Goal: Task Accomplishment & Management: Use online tool/utility

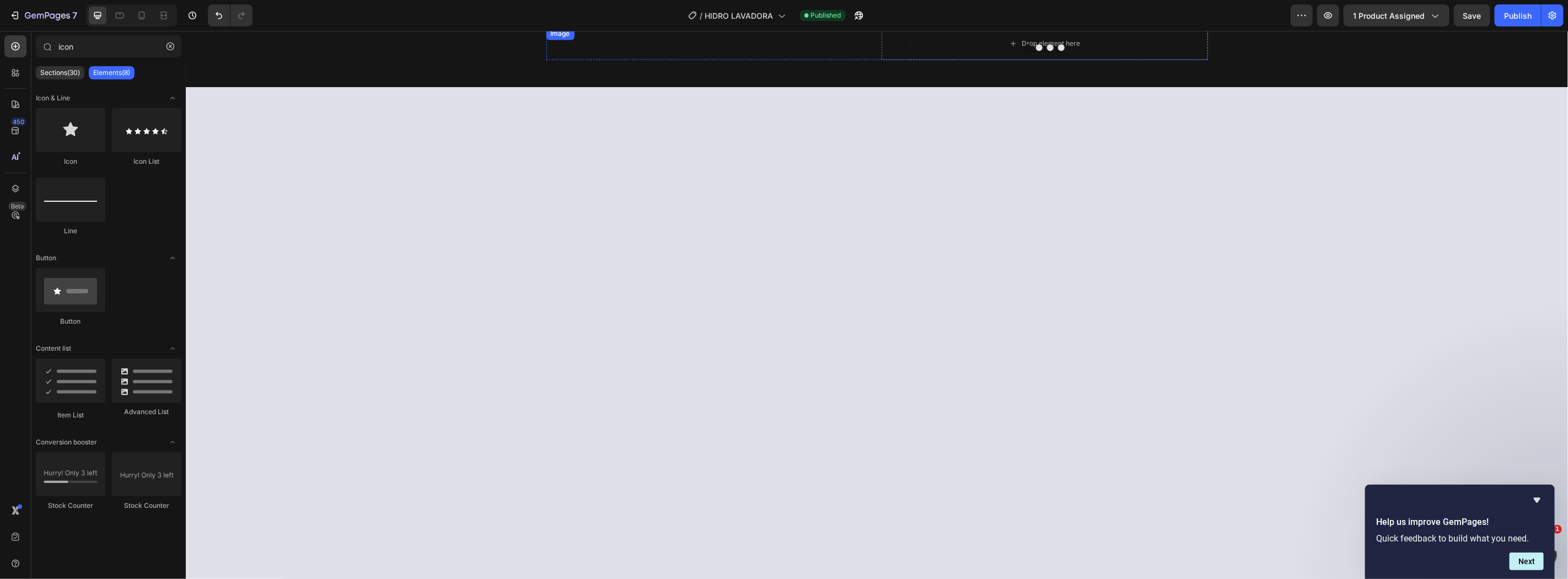
scroll to position [1131, 0]
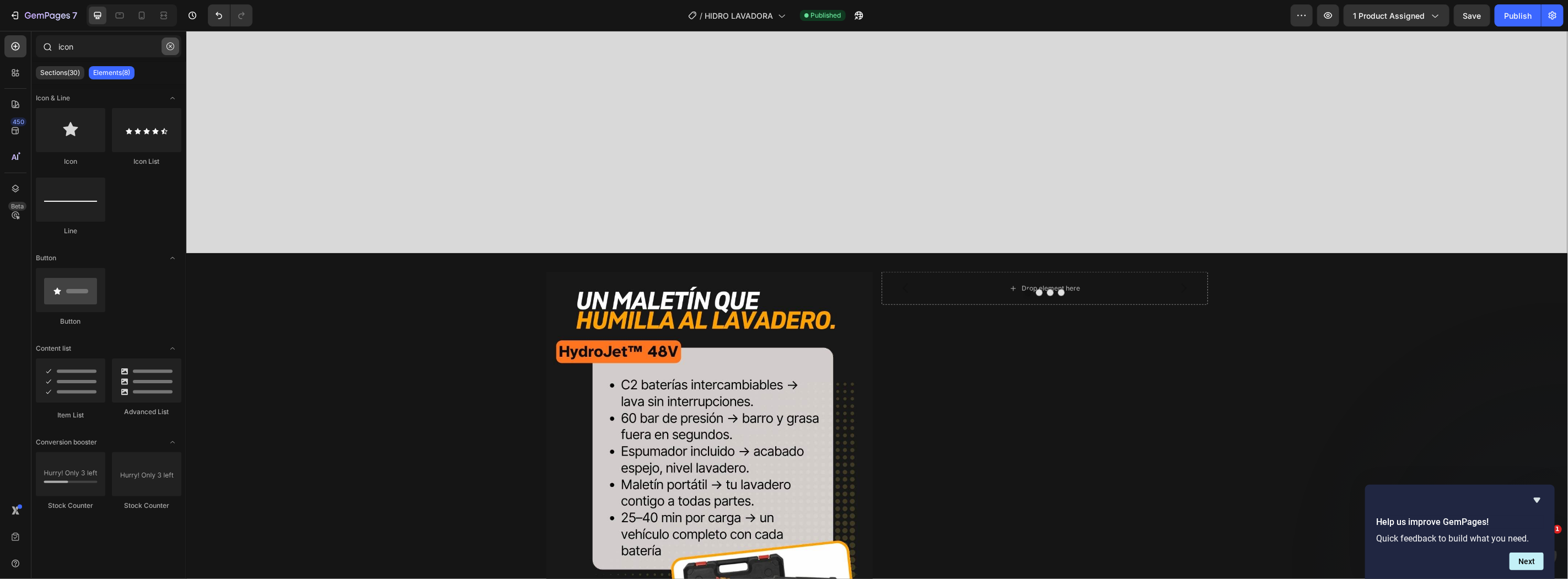
click at [165, 45] on button "button" at bounding box center [170, 46] width 18 height 18
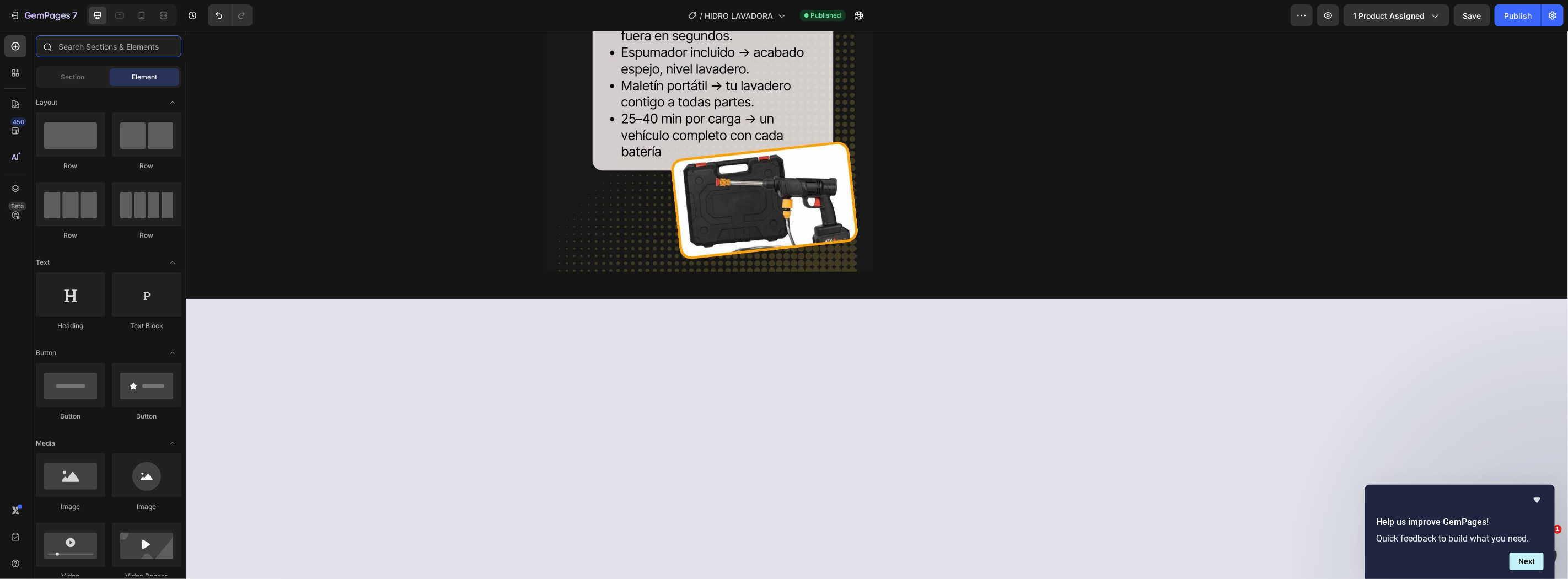
click at [165, 45] on input "text" at bounding box center [108, 46] width 145 height 22
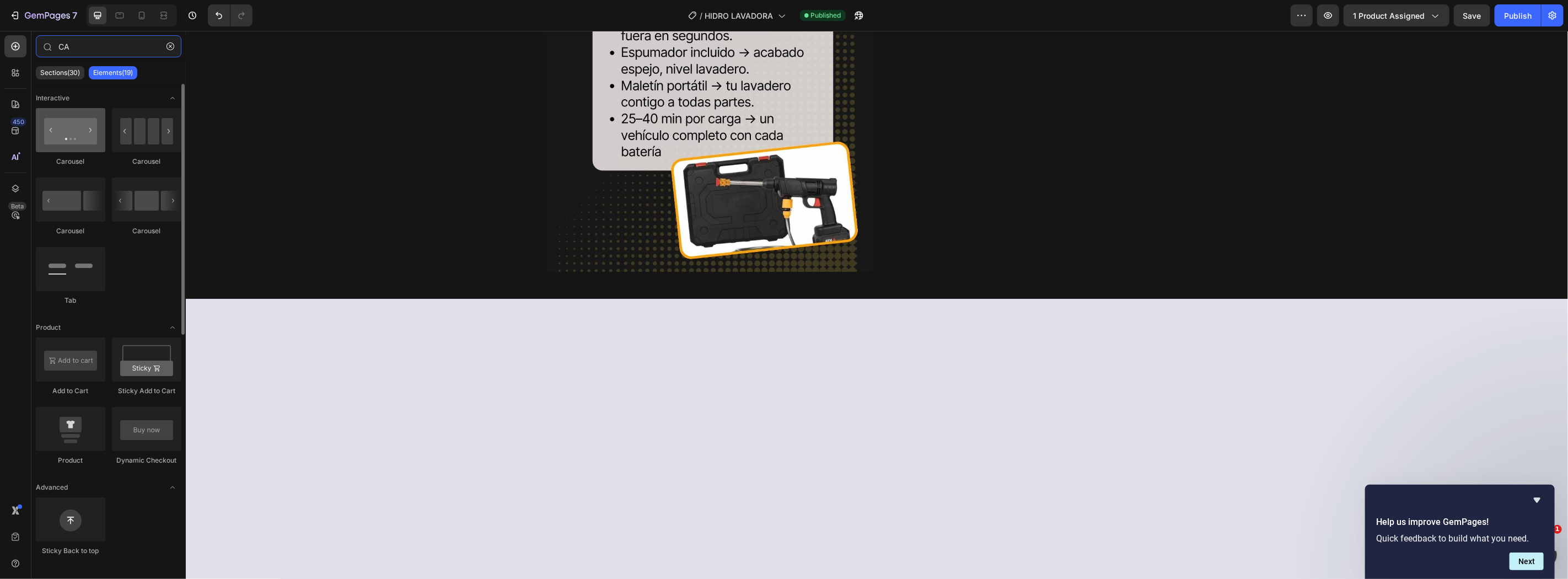
type input "CA"
drag, startPoint x: 49, startPoint y: 151, endPoint x: 0, endPoint y: 134, distance: 51.9
click at [0, 134] on div "450 Beta CA Sections(30) Elements(19) Interactive [GEOGRAPHIC_DATA] [GEOGRAPHIC…" at bounding box center [93, 305] width 186 height 548
click at [169, 39] on button "button" at bounding box center [170, 46] width 18 height 18
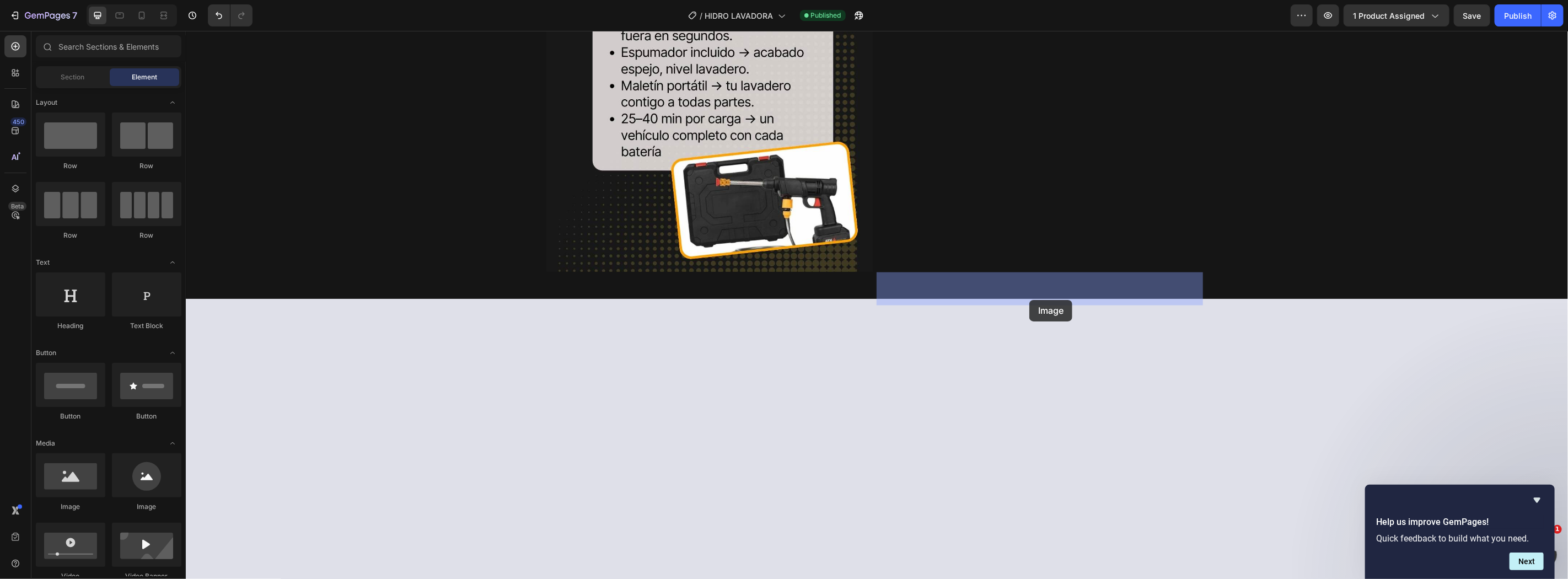
drag, startPoint x: 734, startPoint y: 447, endPoint x: 1029, endPoint y: 299, distance: 330.0
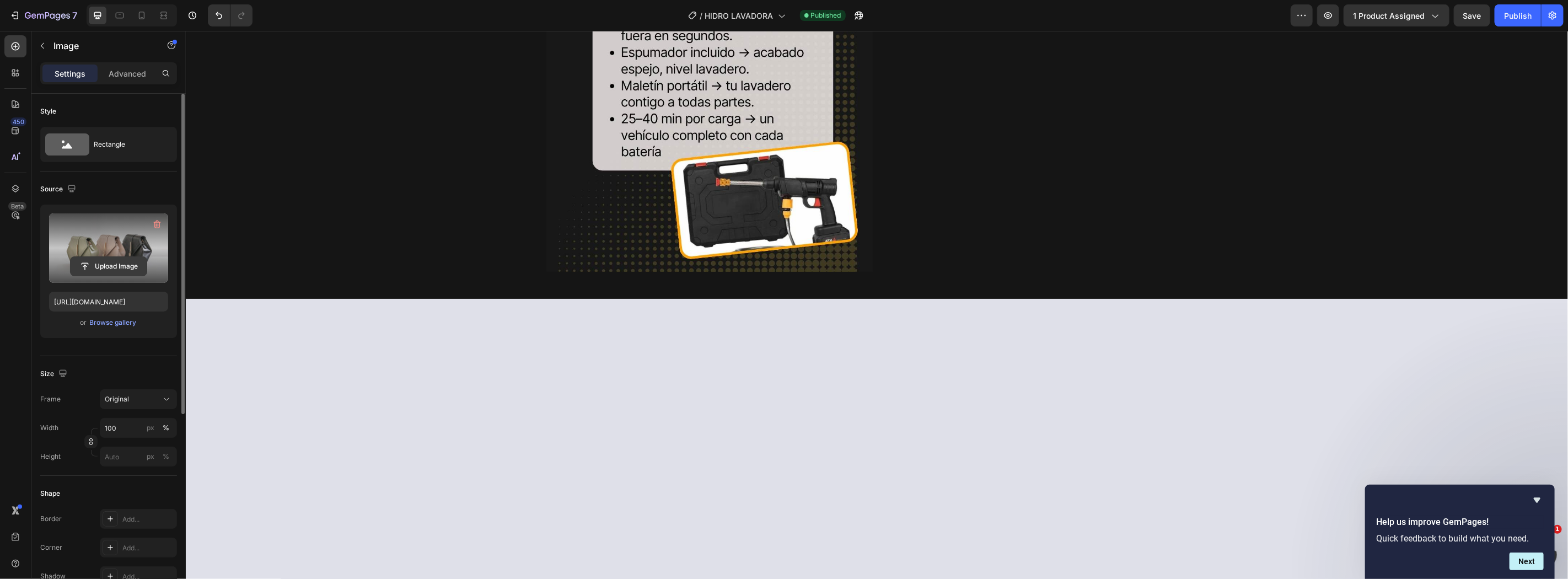
click at [129, 264] on input "file" at bounding box center [109, 266] width 76 height 18
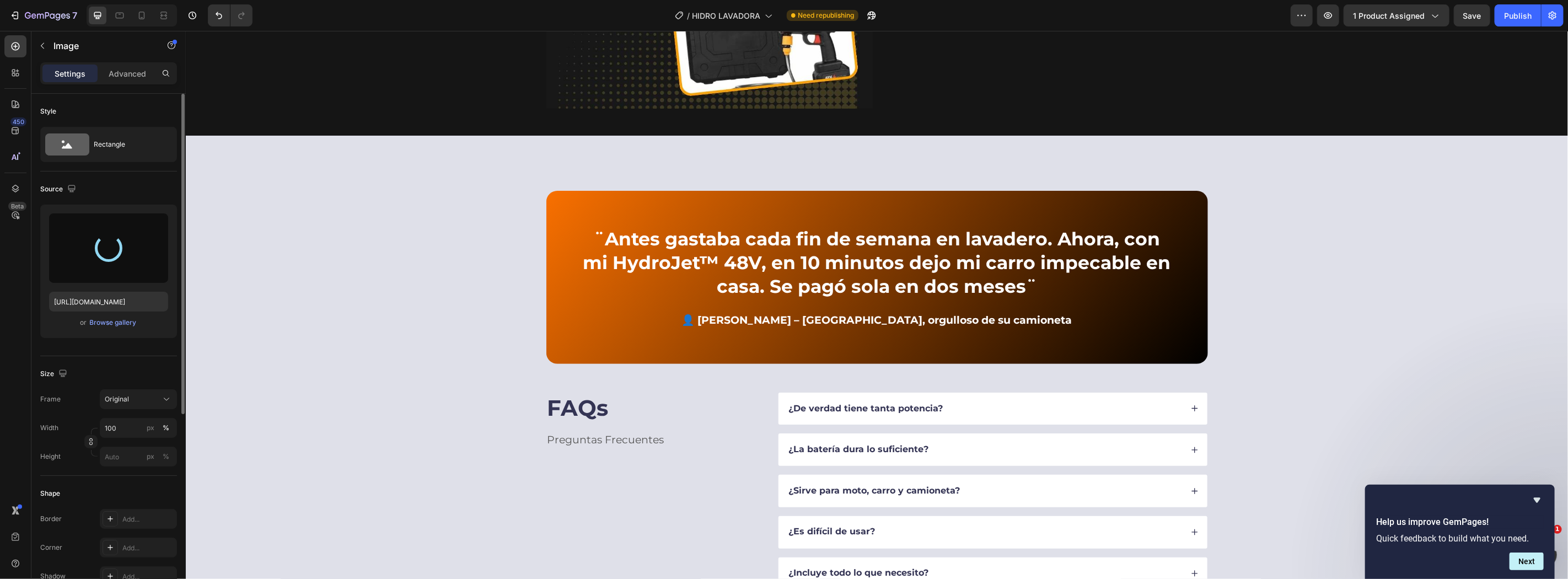
type input "[URL][DOMAIN_NAME]"
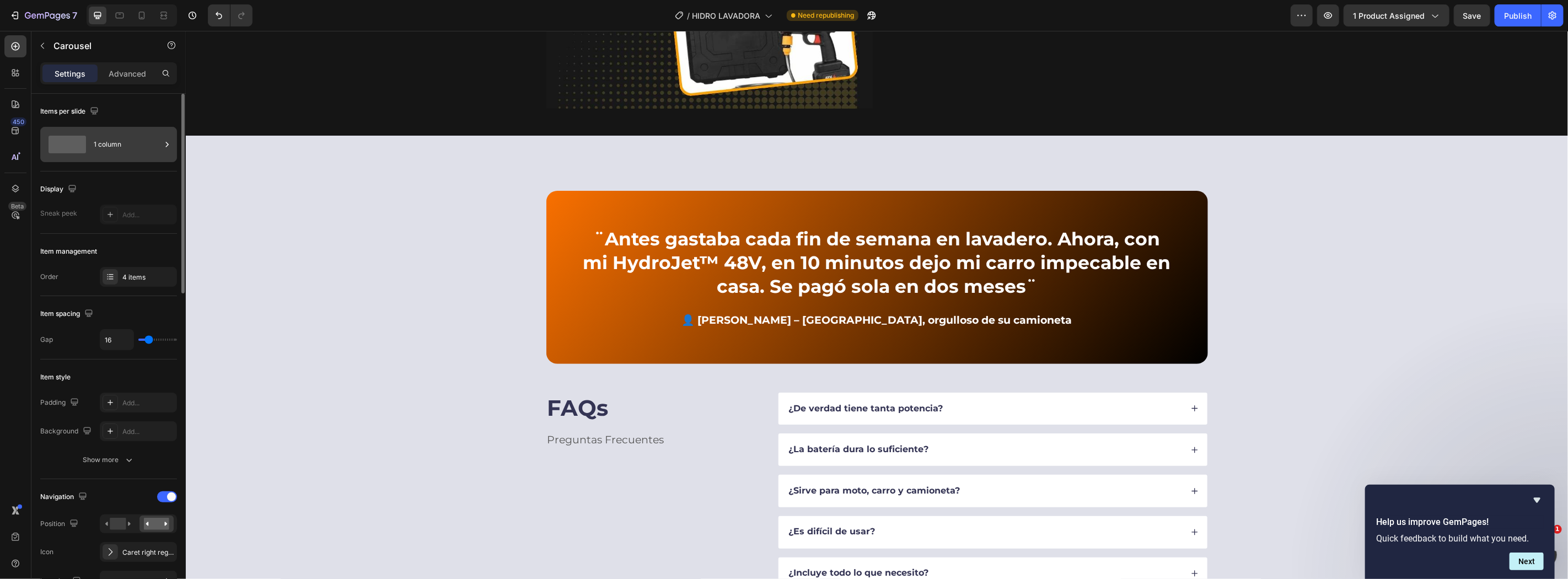
click at [132, 142] on div "1 column" at bounding box center [127, 144] width 67 height 25
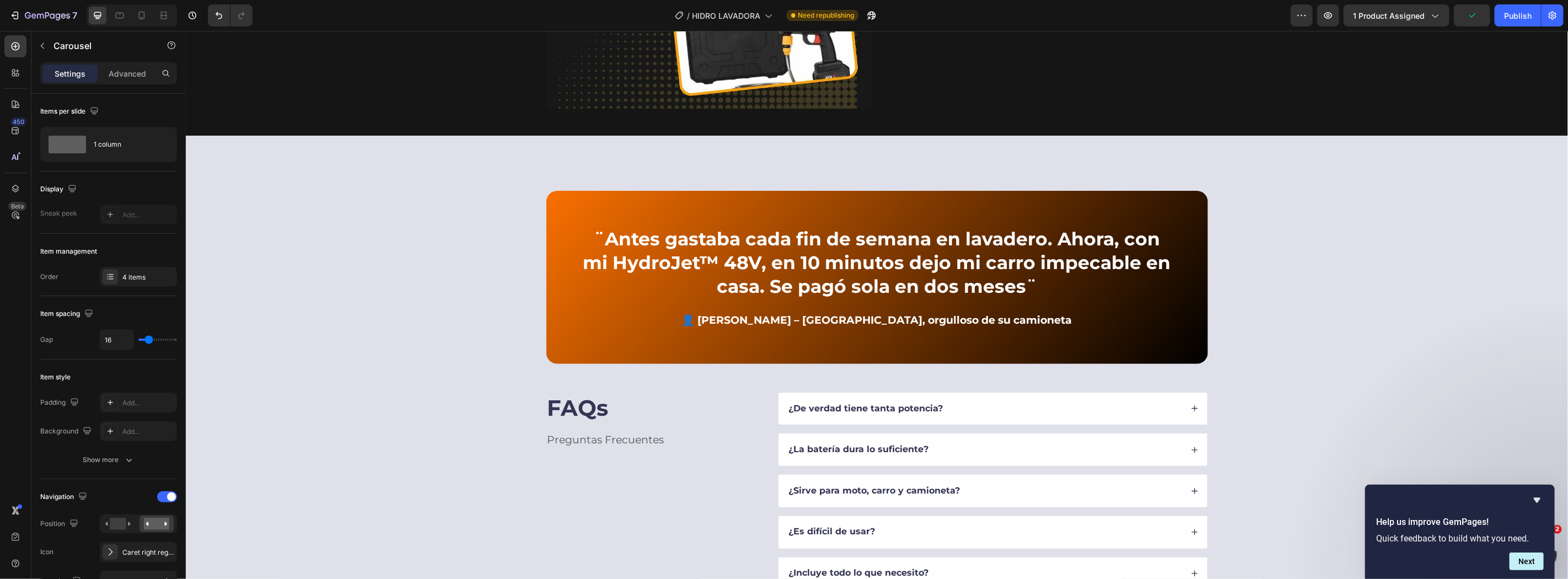
click at [43, 44] on icon "button" at bounding box center [43, 46] width 9 height 9
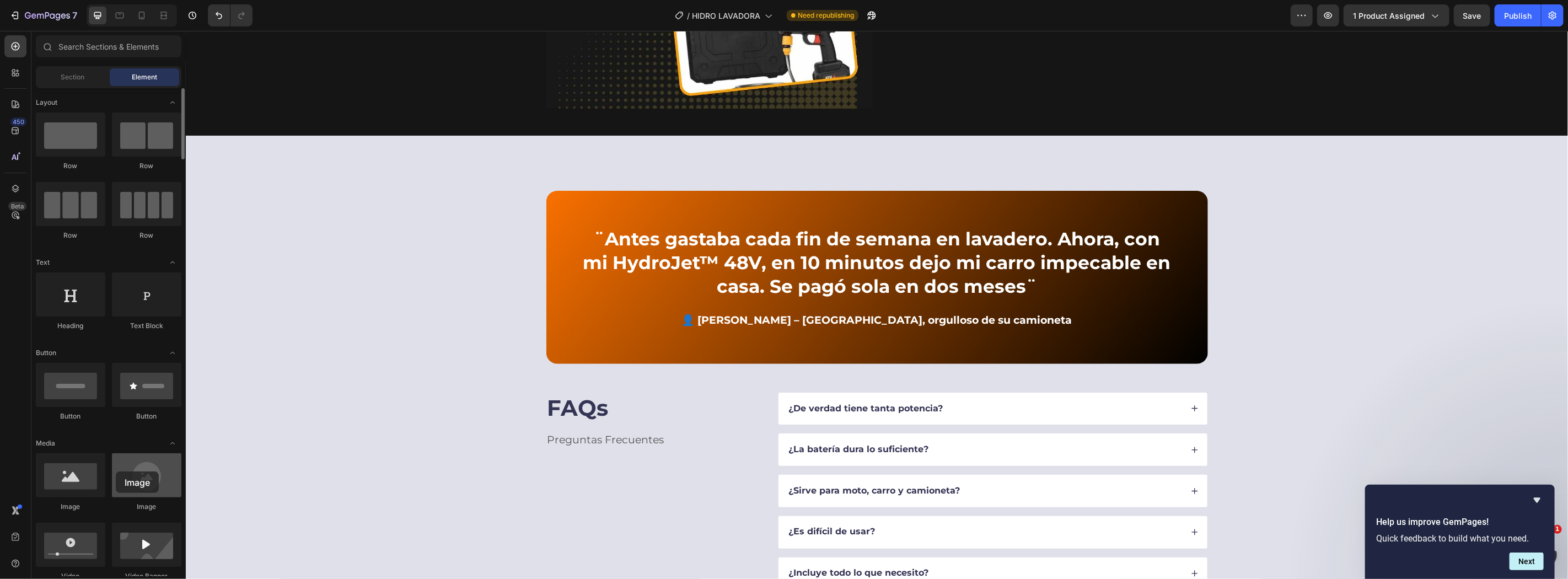
click at [116, 471] on div at bounding box center [147, 476] width 70 height 44
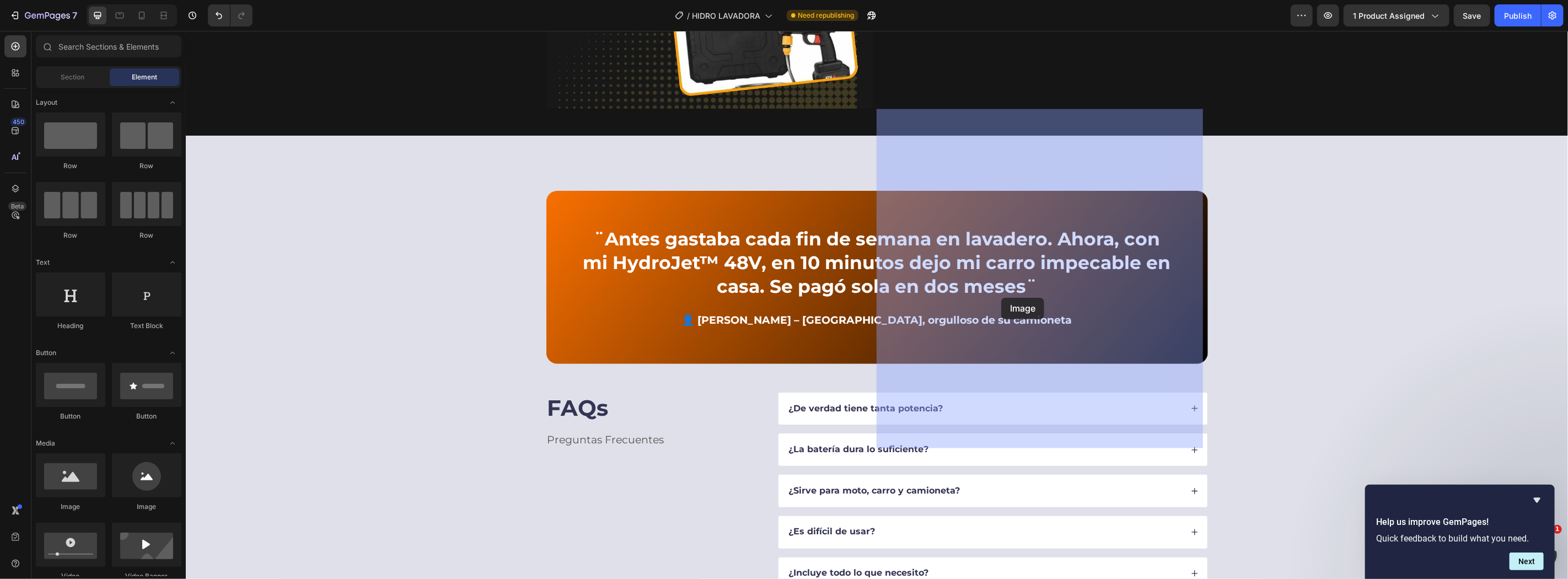
drag, startPoint x: 270, startPoint y: 512, endPoint x: 1567, endPoint y: 139, distance: 1349.6
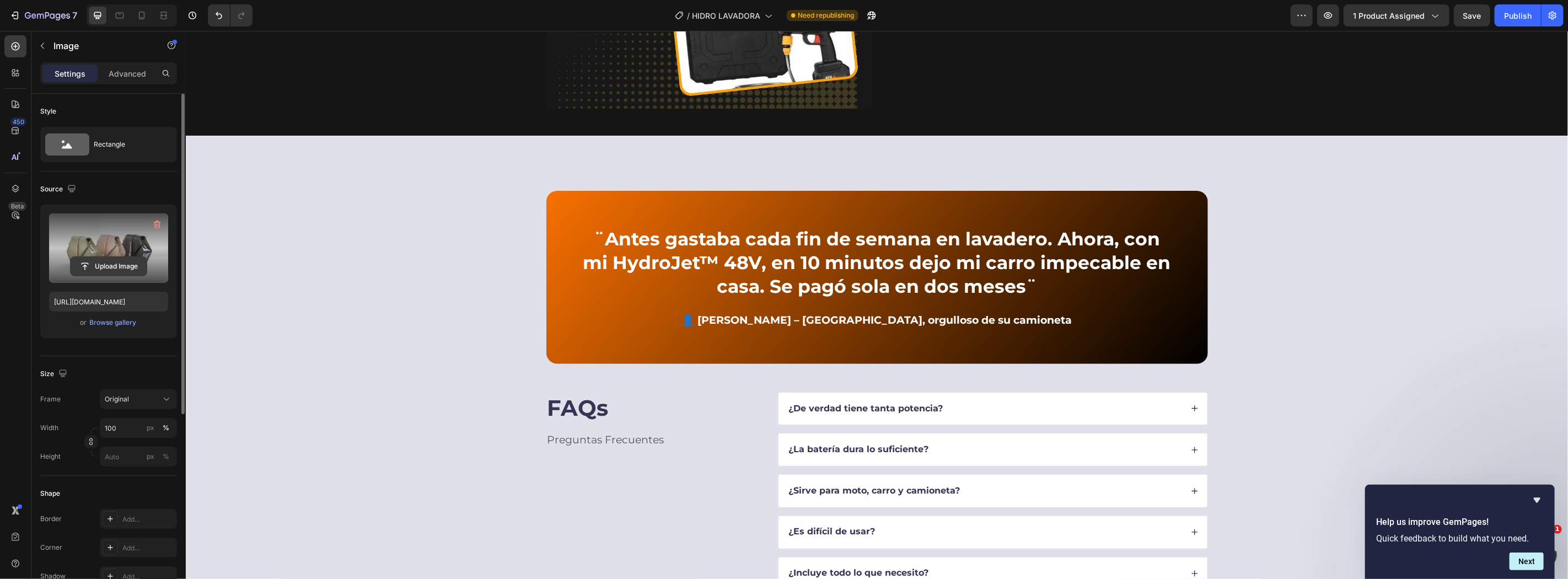
click at [100, 260] on input "file" at bounding box center [109, 266] width 76 height 18
type input "[URL][DOMAIN_NAME]"
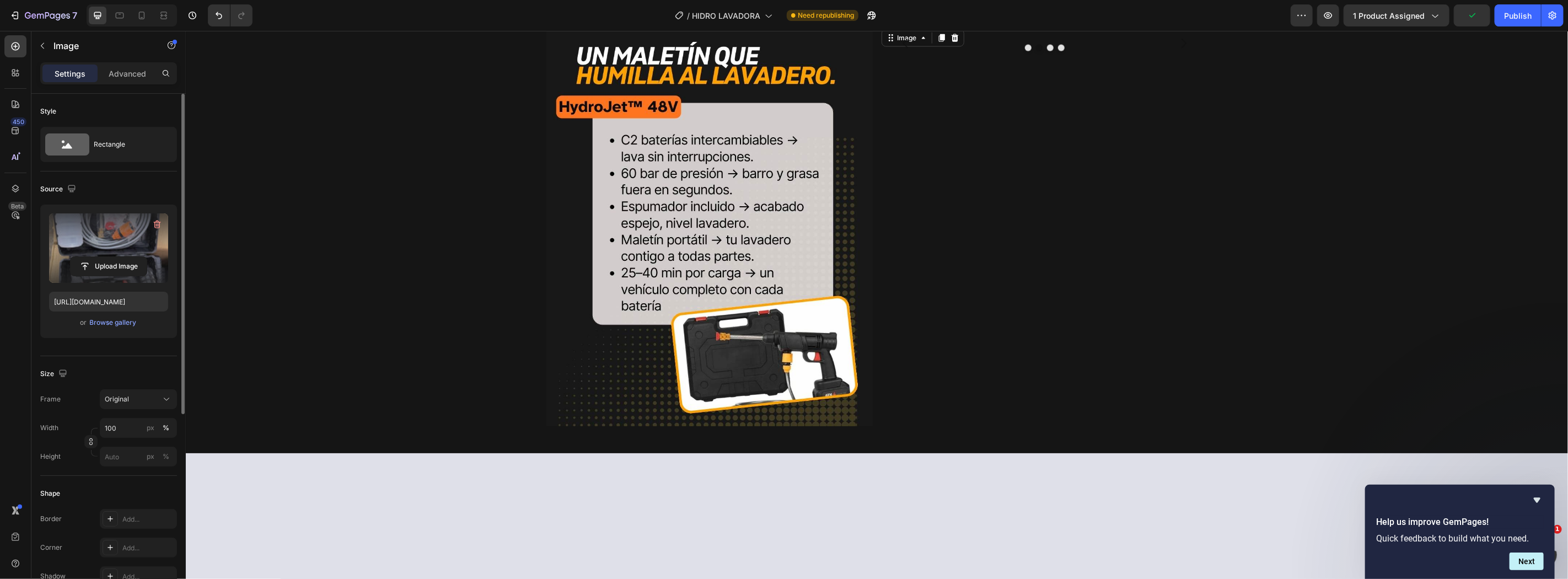
scroll to position [1213, 0]
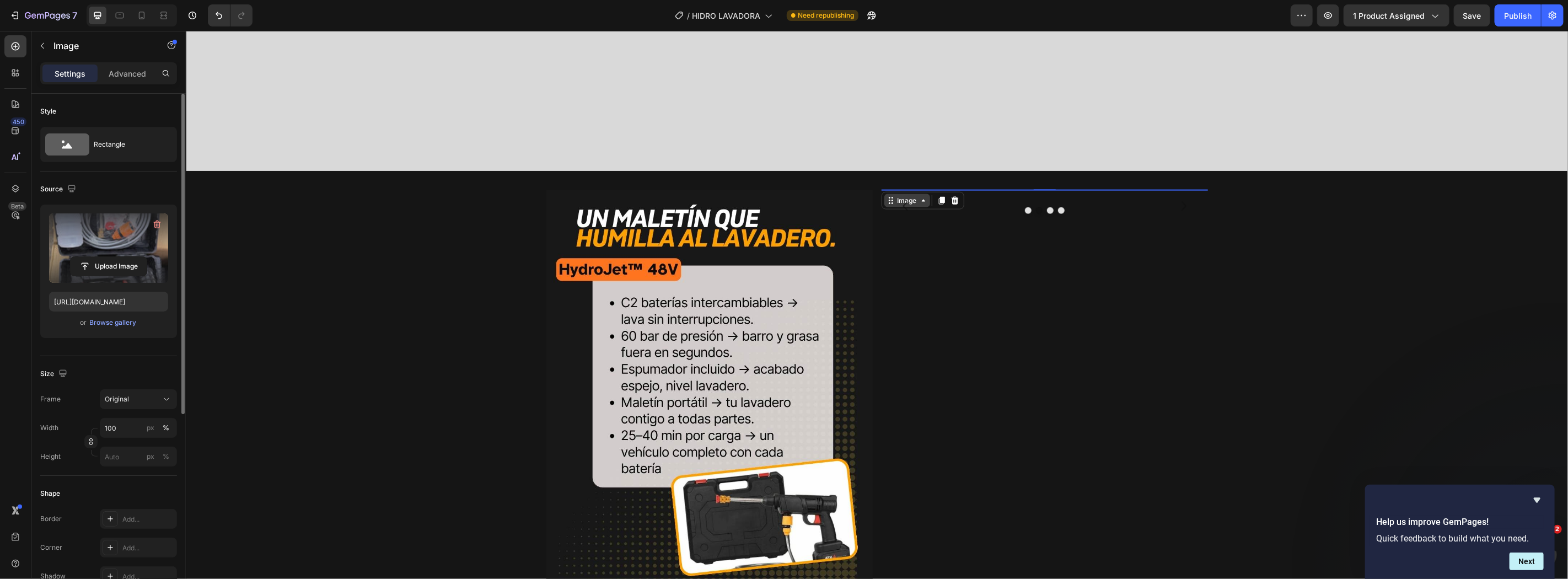
click at [911, 205] on div "Image" at bounding box center [906, 200] width 23 height 10
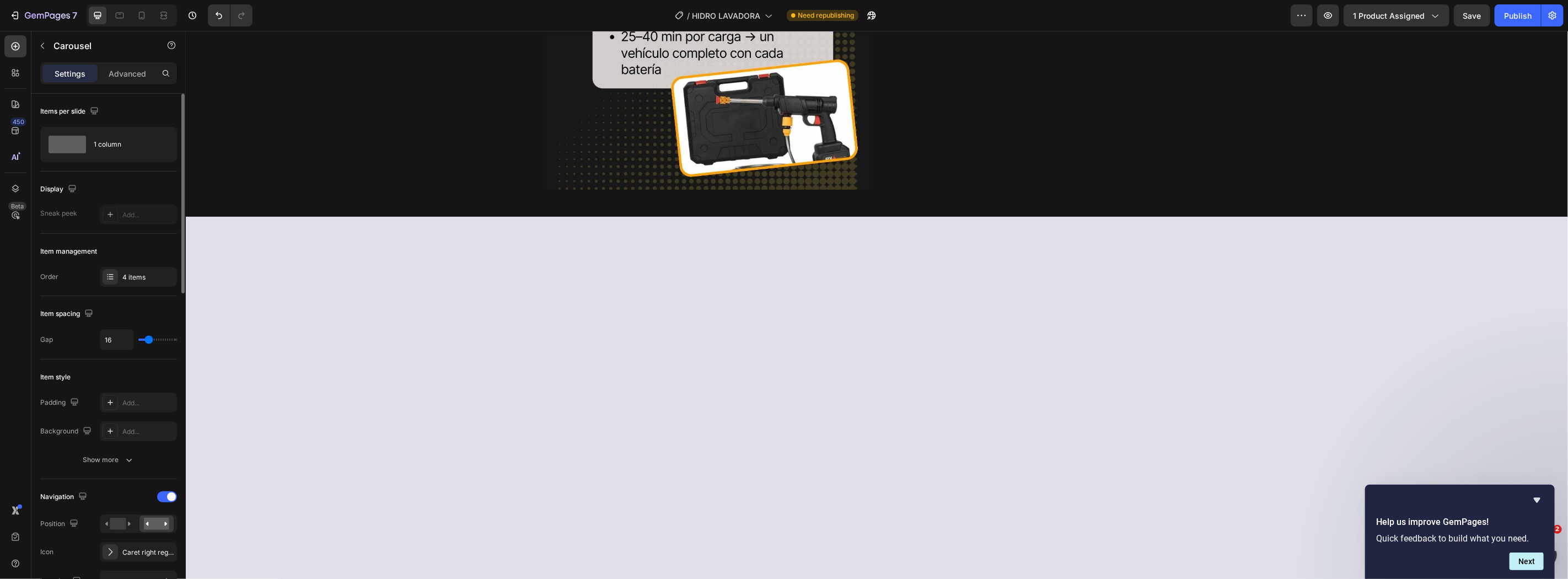
click at [44, 51] on button "button" at bounding box center [43, 46] width 18 height 18
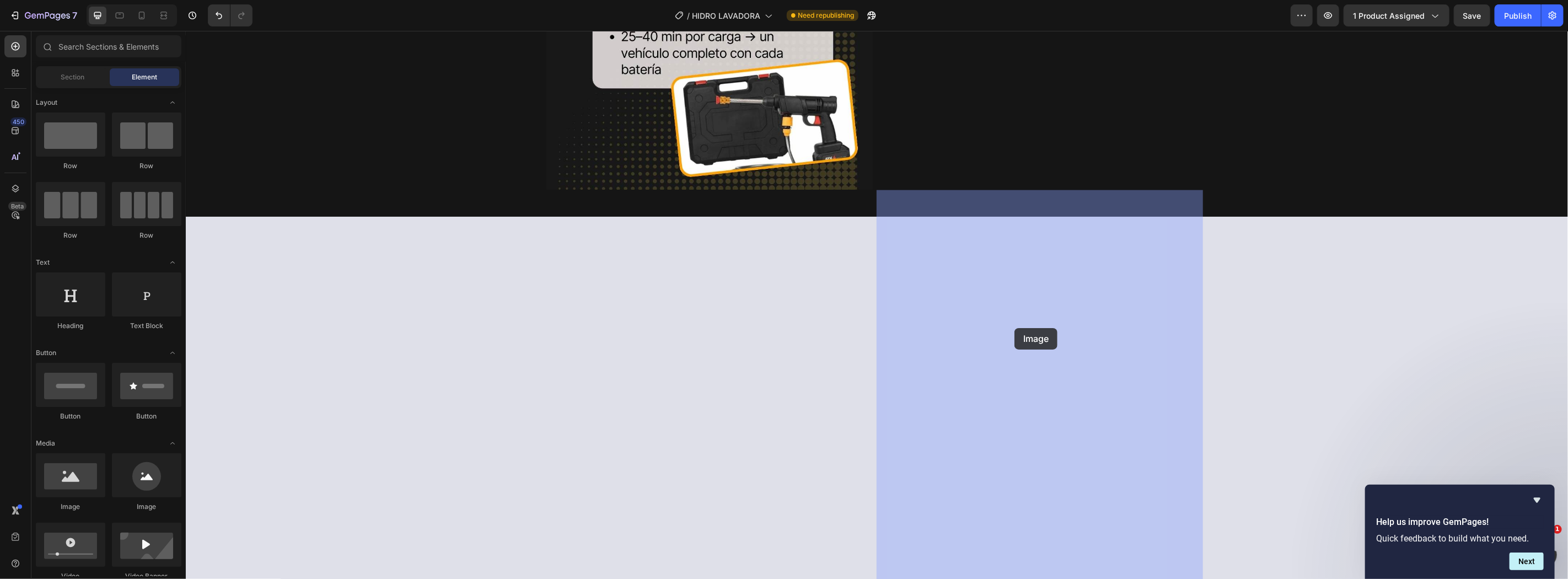
drag, startPoint x: 263, startPoint y: 513, endPoint x: 1012, endPoint y: 328, distance: 771.5
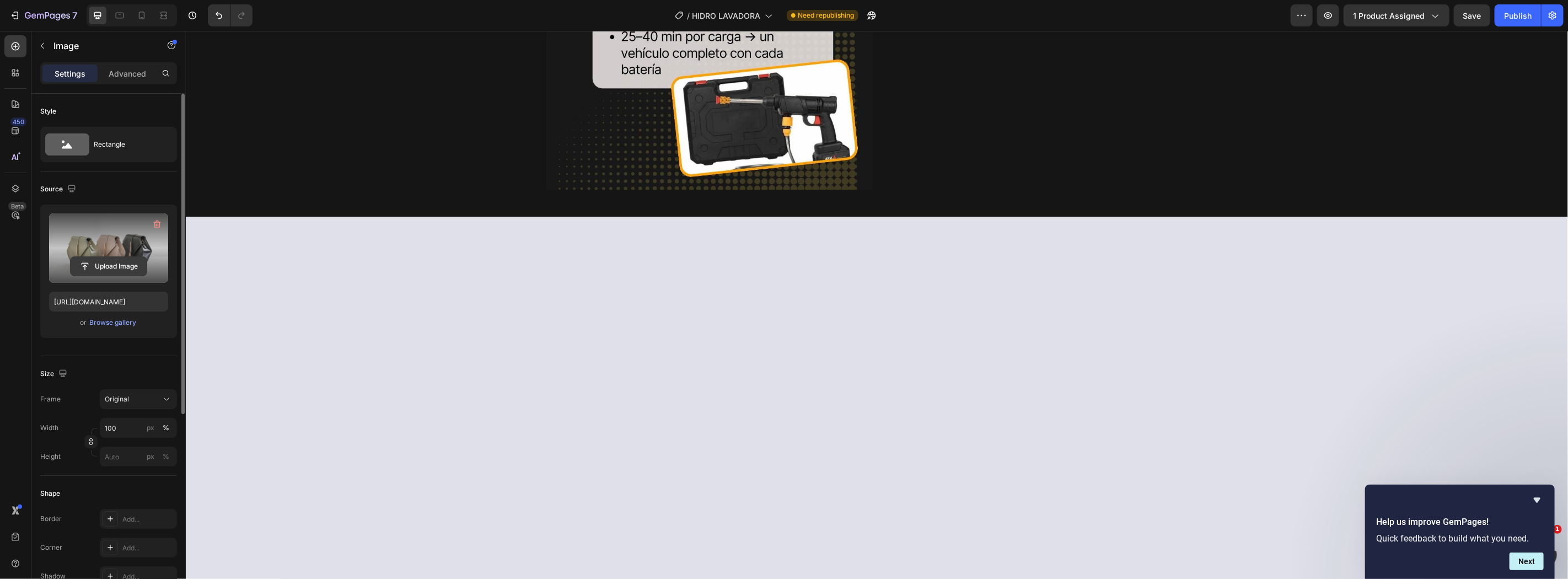
click at [124, 269] on input "file" at bounding box center [109, 266] width 76 height 18
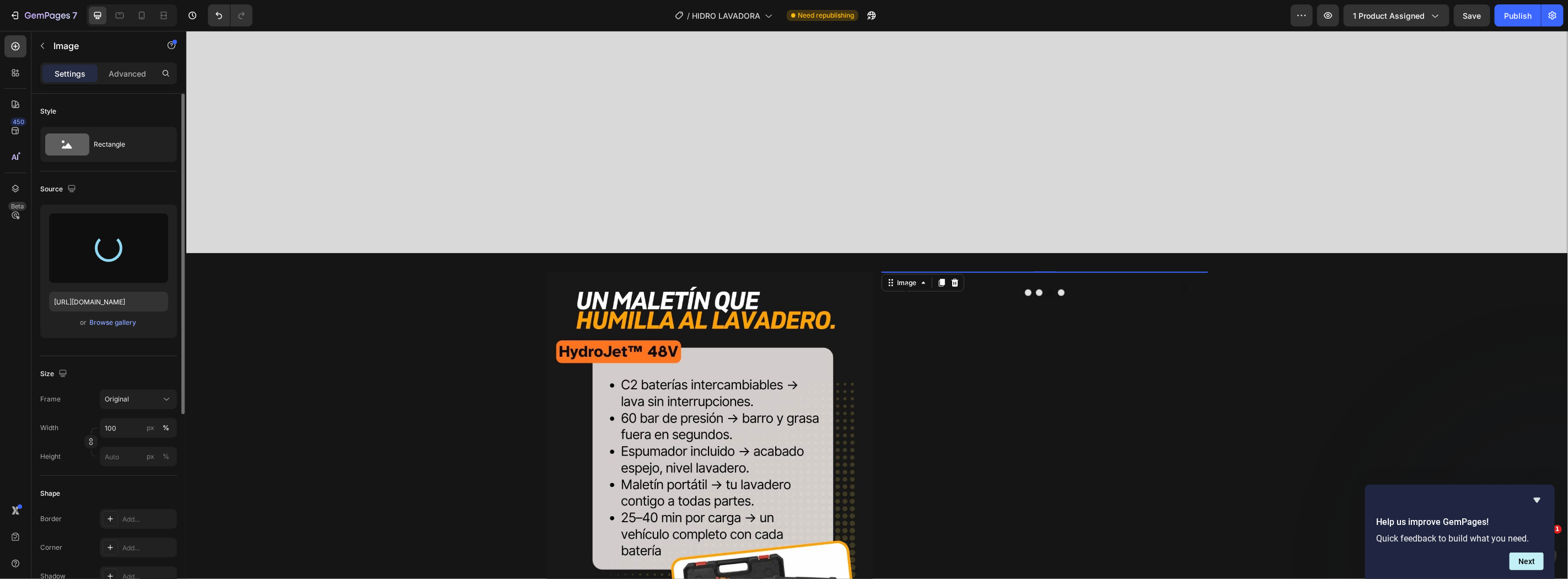
scroll to position [1375, 0]
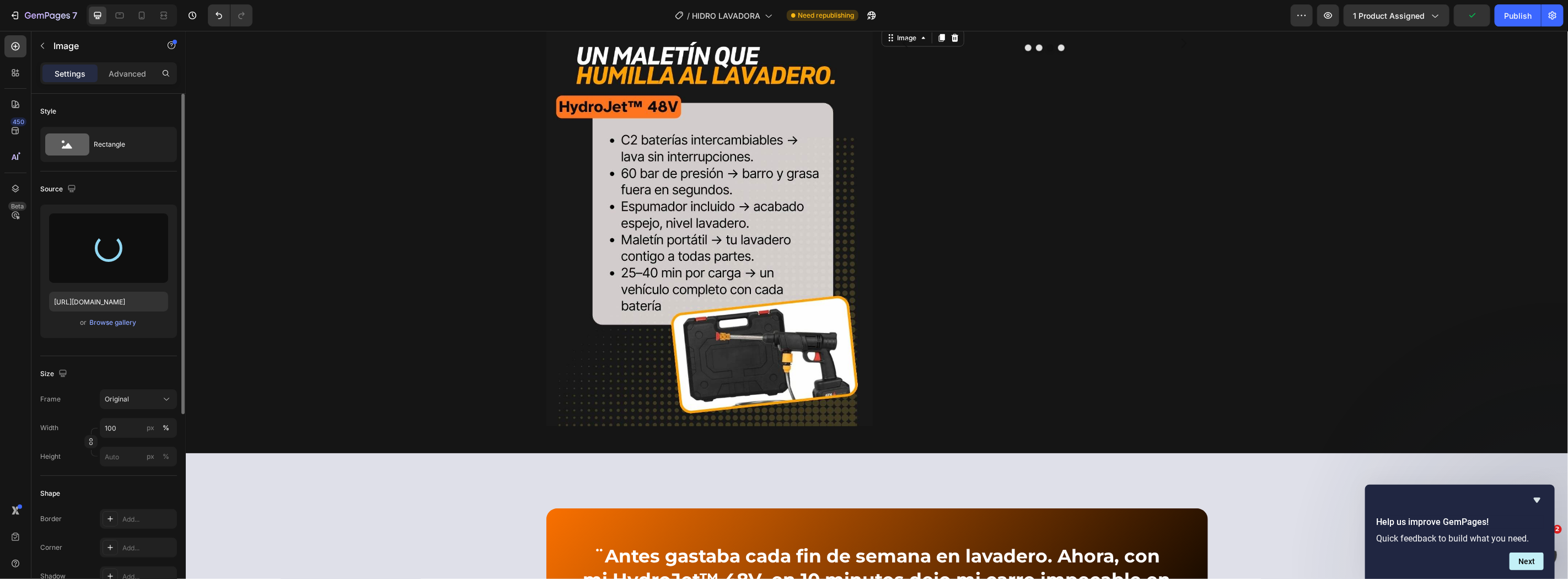
type input "[URL][DOMAIN_NAME]"
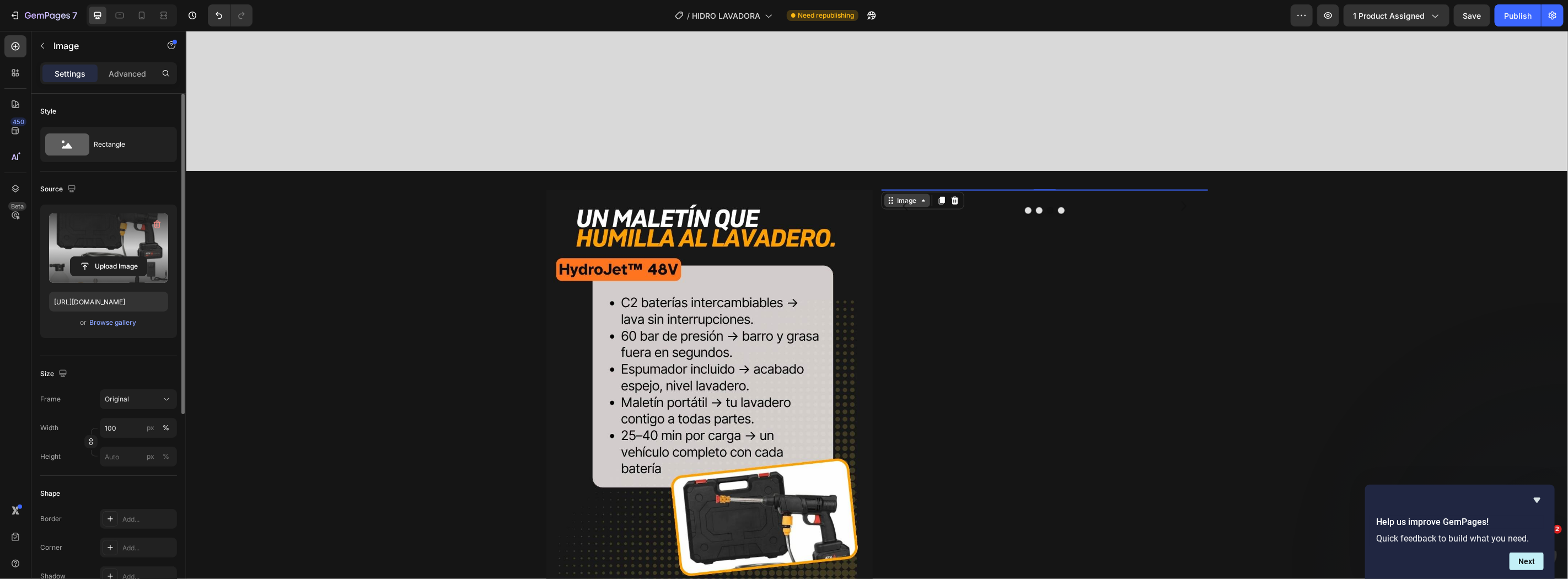
click at [895, 204] on div "Image" at bounding box center [906, 200] width 23 height 10
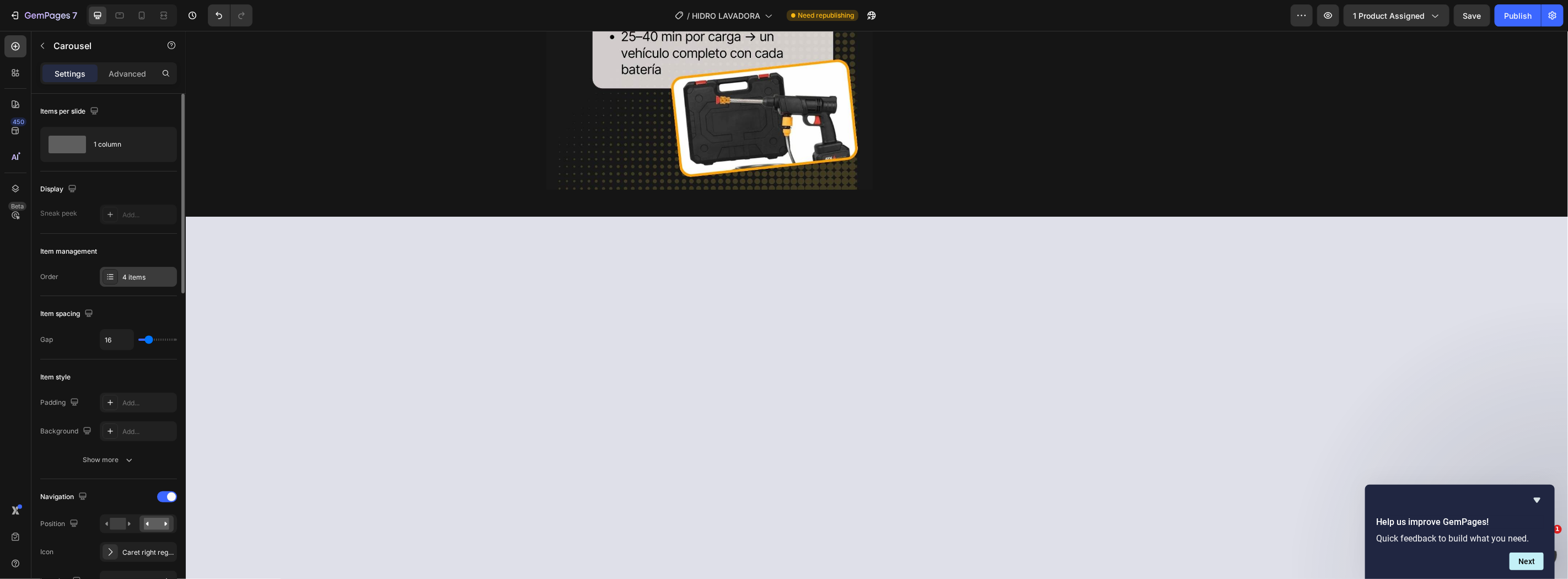
click at [126, 275] on div "4 items" at bounding box center [148, 277] width 52 height 10
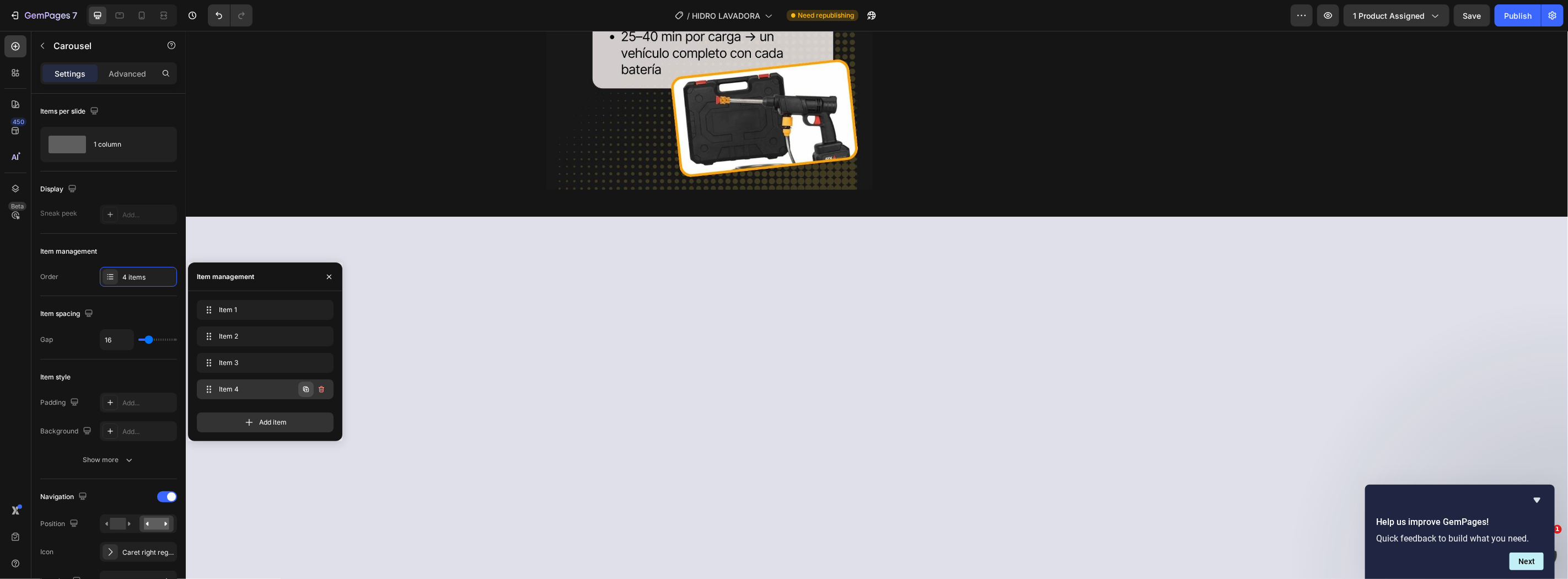
click at [304, 389] on icon "button" at bounding box center [306, 389] width 9 height 9
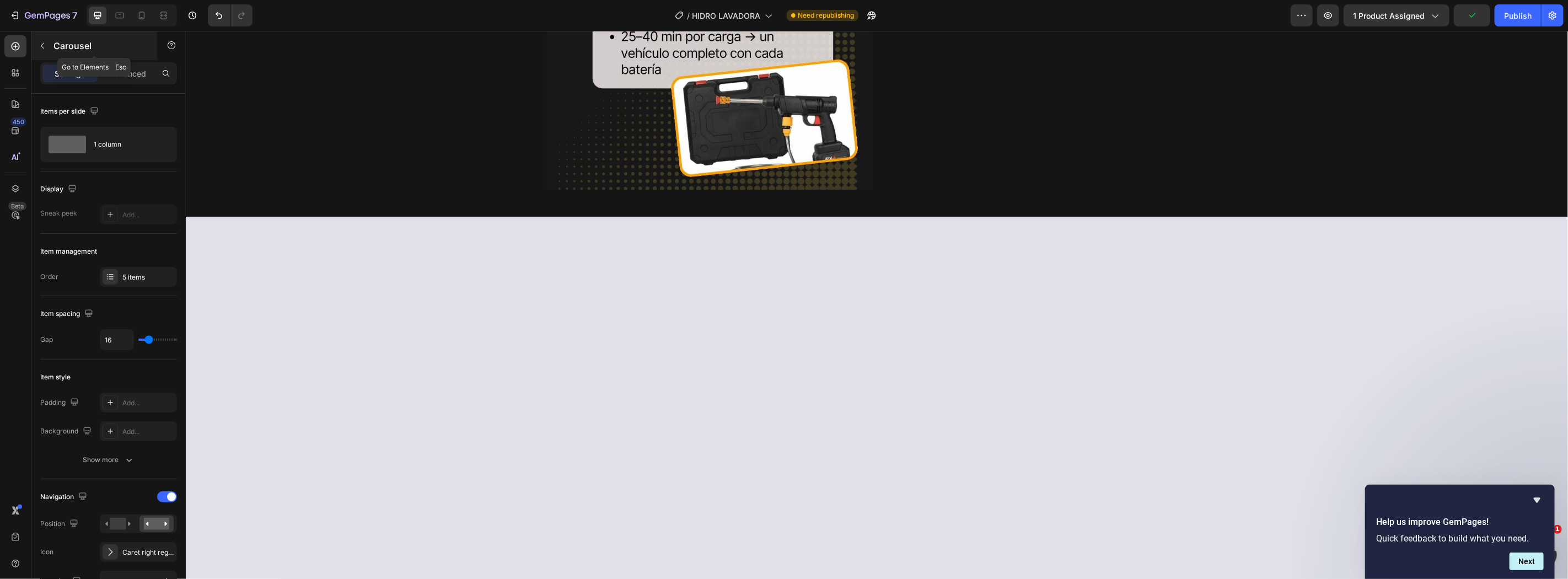
click at [34, 44] on button "button" at bounding box center [43, 46] width 18 height 18
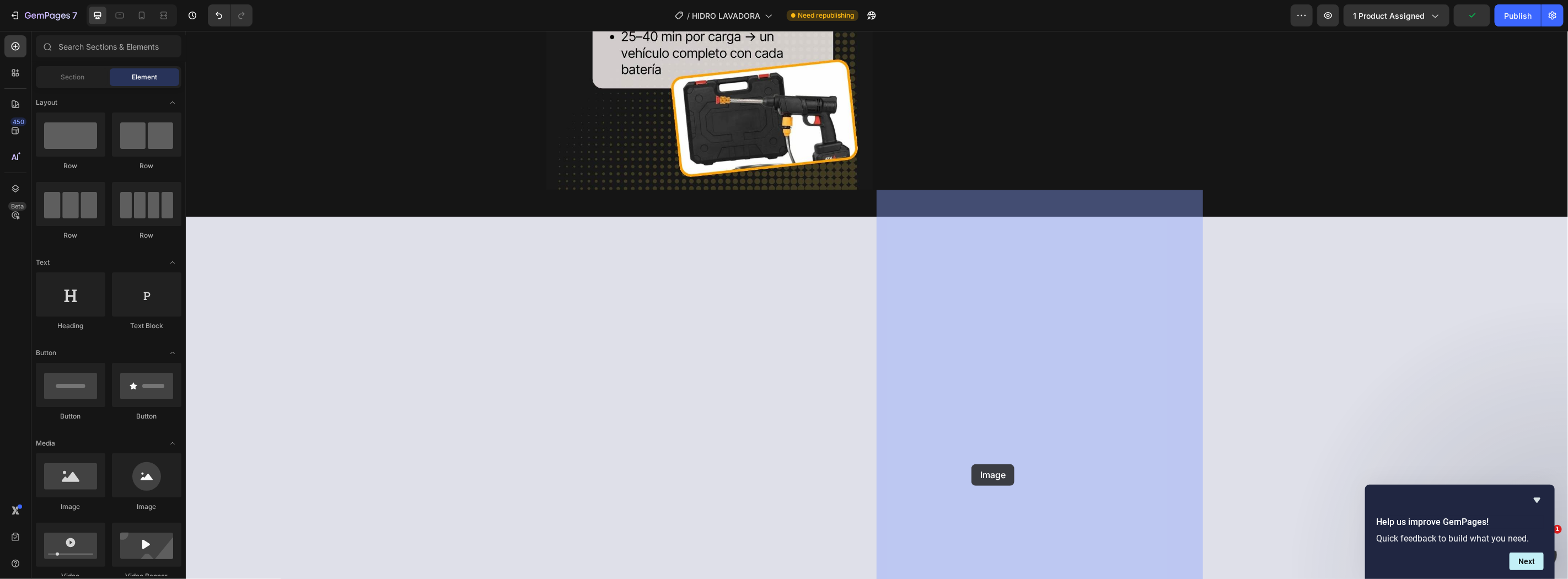
drag, startPoint x: 253, startPoint y: 517, endPoint x: 968, endPoint y: 458, distance: 717.4
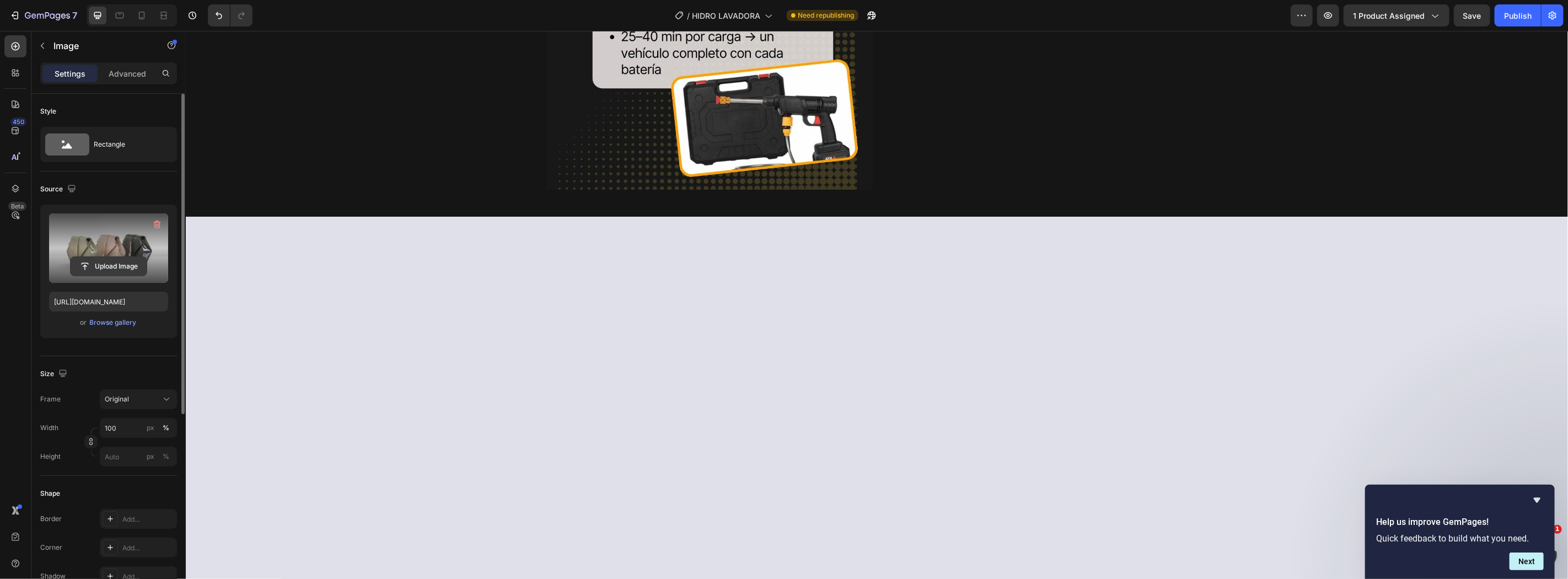
click at [103, 267] on input "file" at bounding box center [109, 266] width 76 height 18
click at [157, 227] on icon "button" at bounding box center [157, 224] width 11 height 11
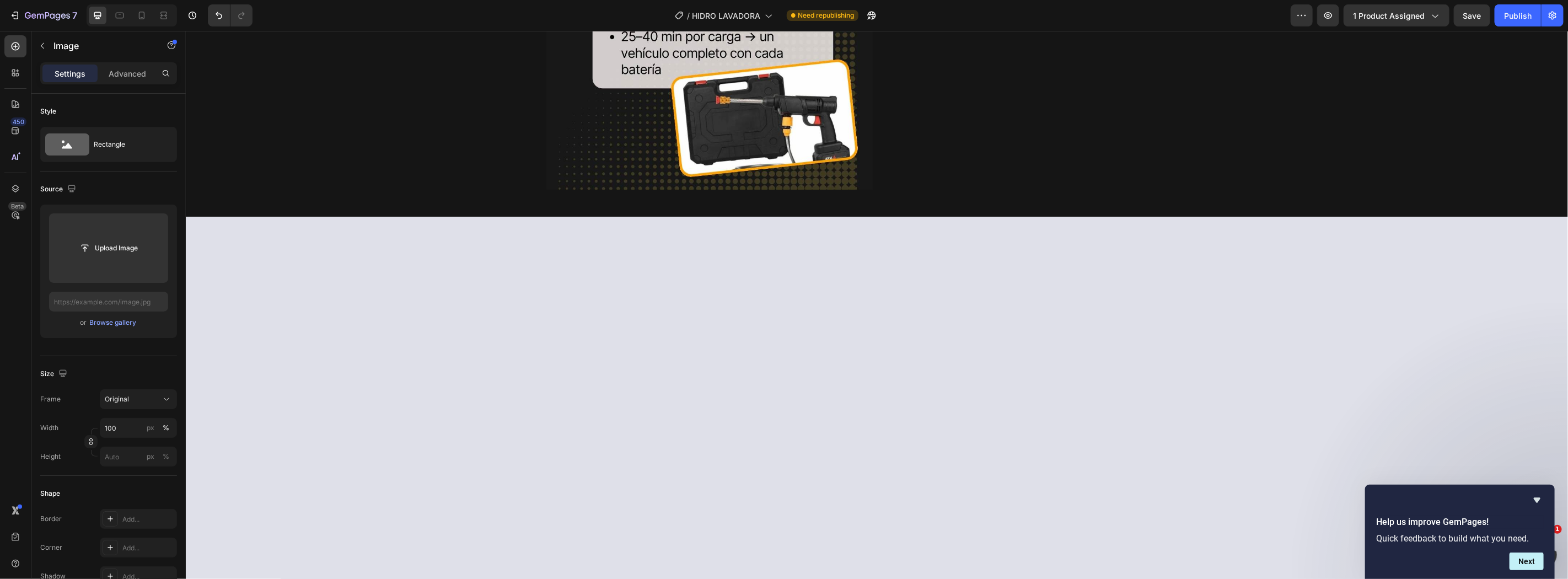
click at [113, 153] on div "Rectangle" at bounding box center [127, 144] width 67 height 25
click at [314, 178] on icon at bounding box center [301, 178] width 52 height 22
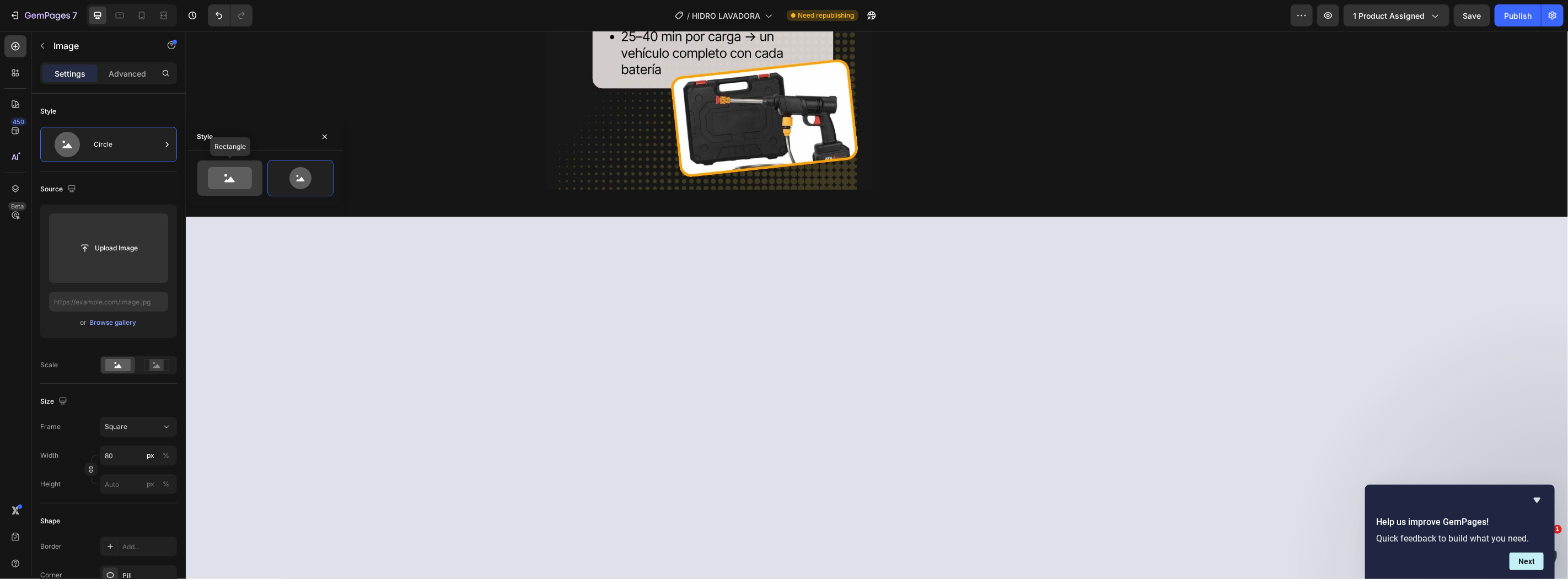
click at [235, 181] on icon at bounding box center [230, 178] width 44 height 22
type input "100"
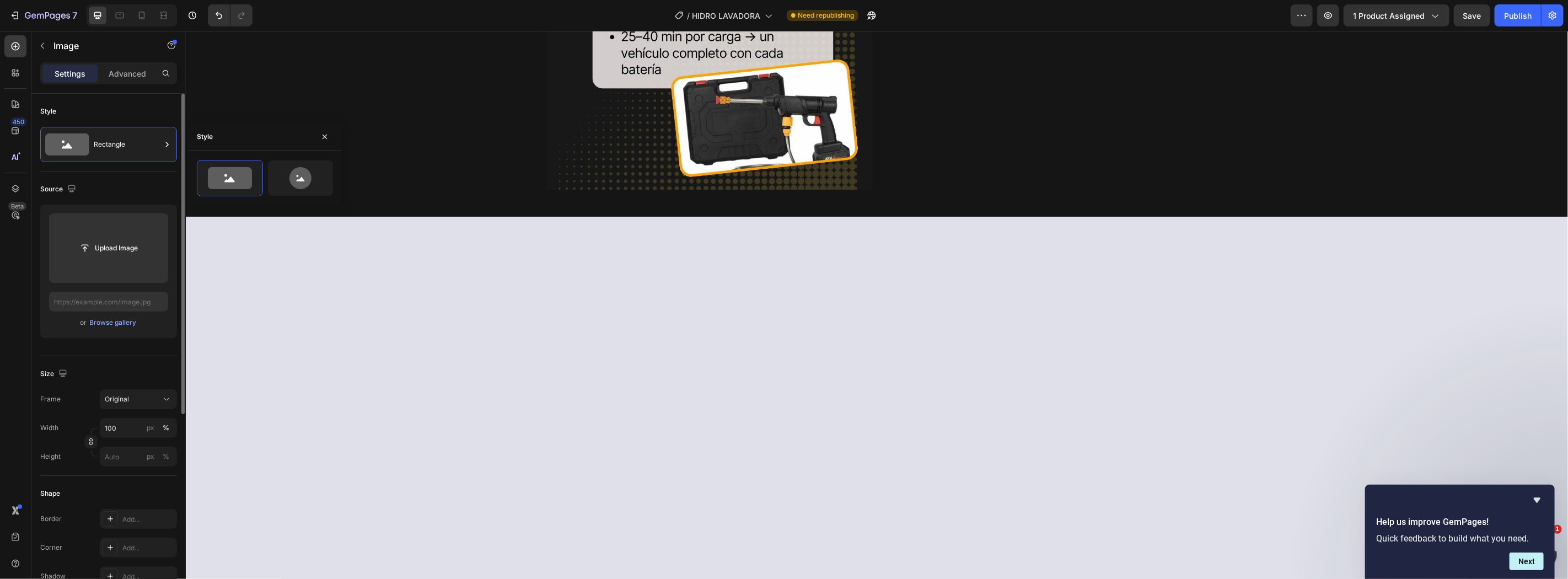
click at [147, 360] on div "Size Frame Original Width 100 px % Height px %" at bounding box center [108, 416] width 137 height 119
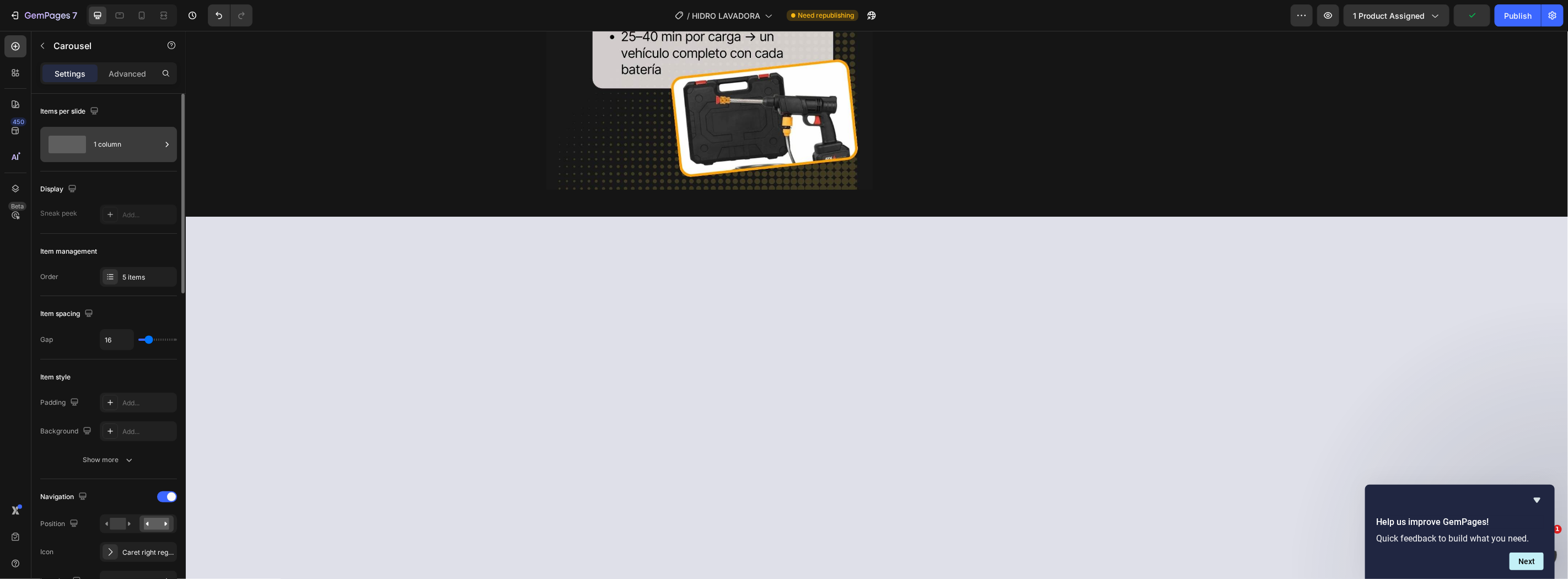
click at [113, 145] on div "1 column" at bounding box center [127, 144] width 67 height 25
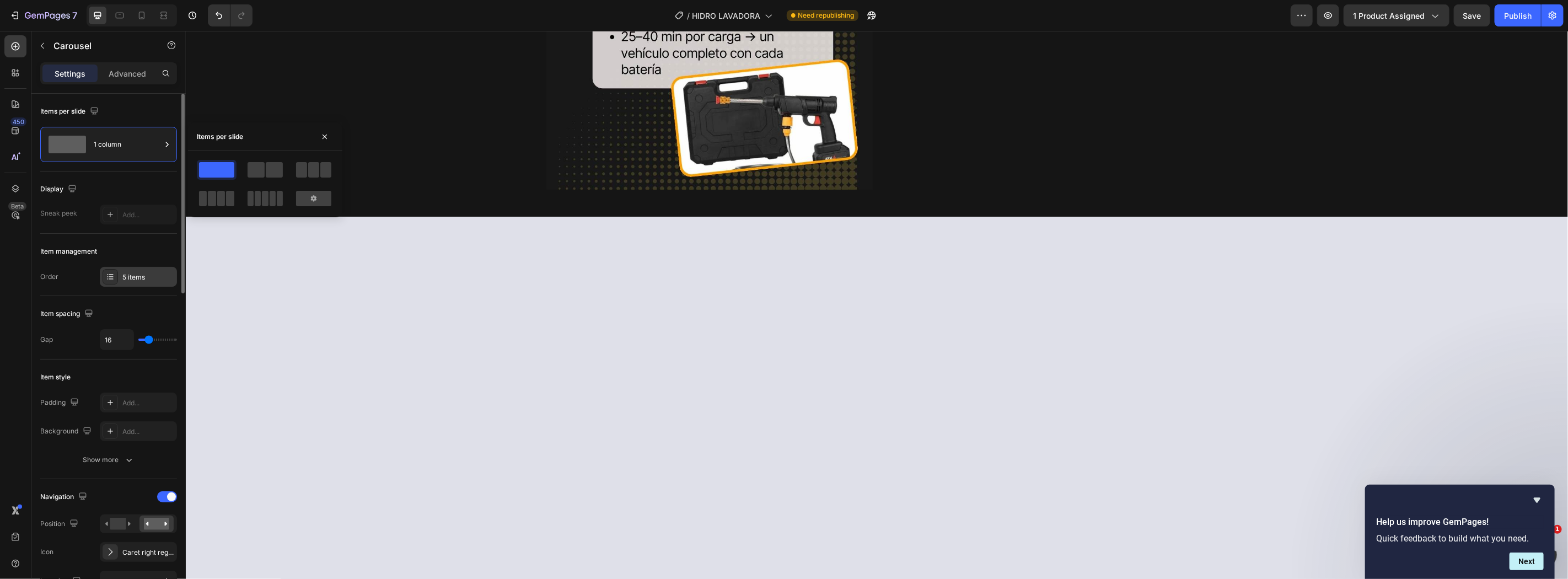
click at [129, 280] on div "5 items" at bounding box center [148, 277] width 52 height 10
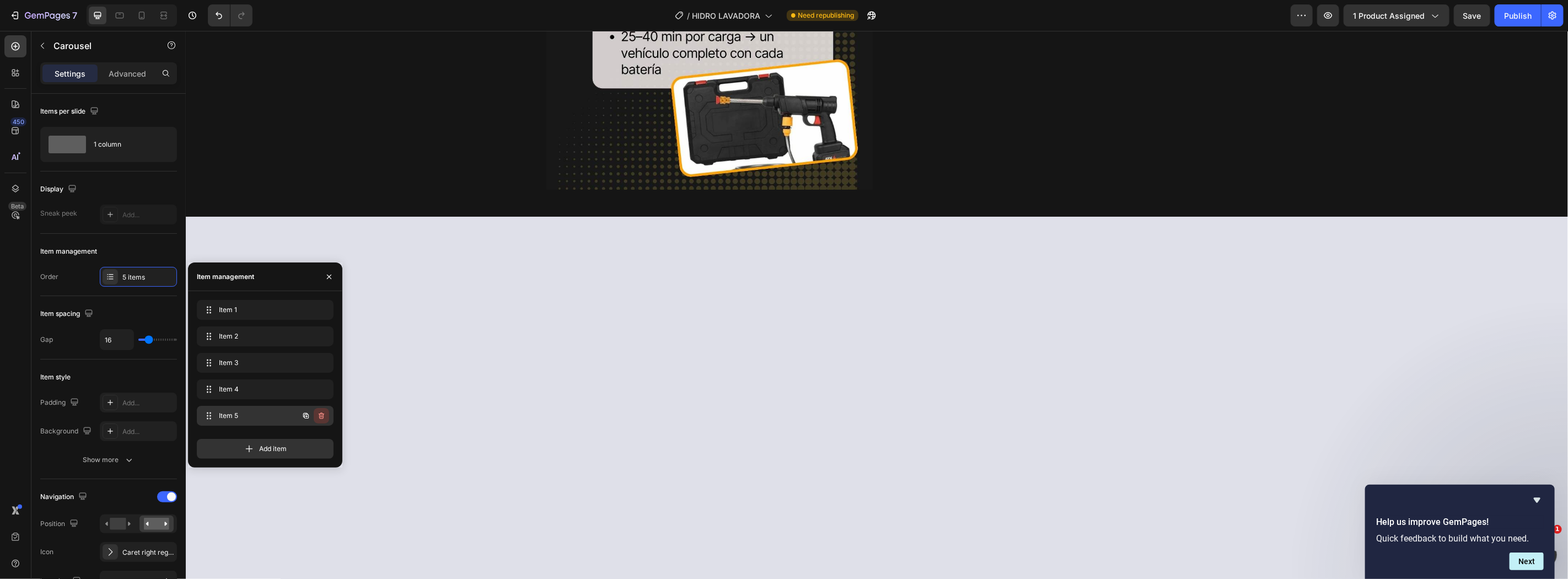
click at [320, 418] on icon "button" at bounding box center [321, 415] width 6 height 7
click at [320, 415] on div "Delete" at bounding box center [314, 416] width 20 height 10
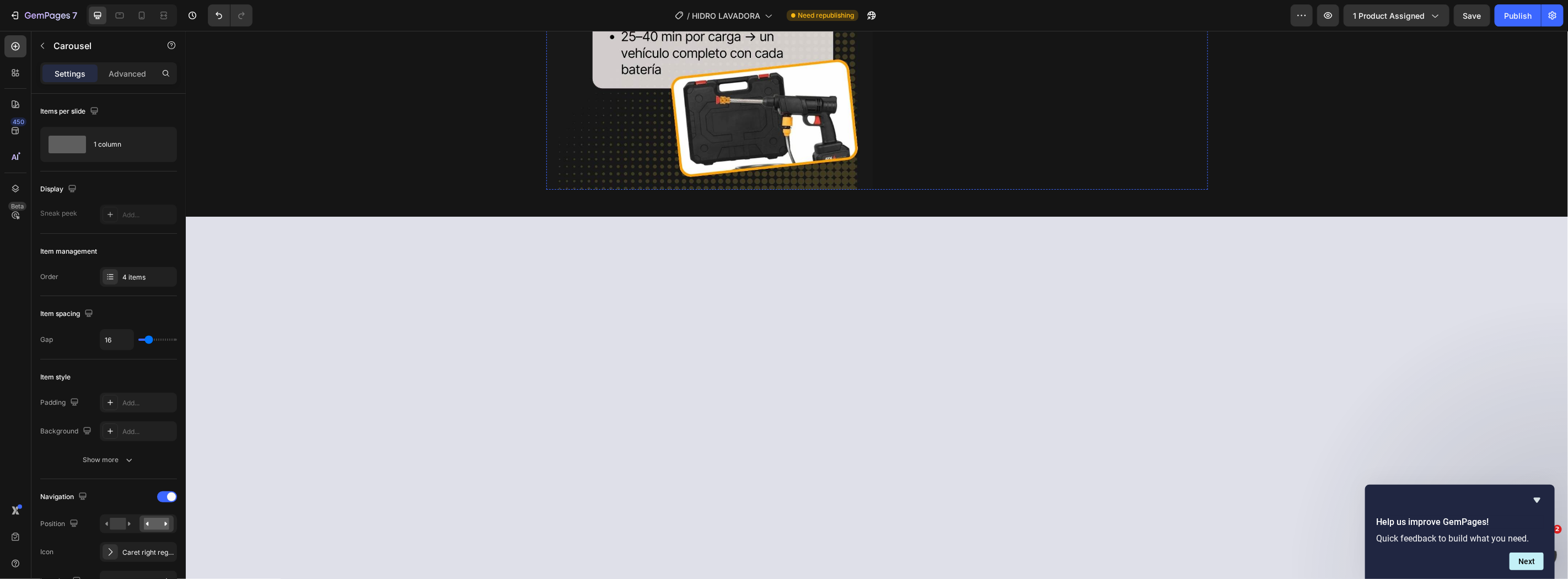
drag, startPoint x: 905, startPoint y: 421, endPoint x: 919, endPoint y: 425, distance: 14.6
click at [138, 281] on div "4 items" at bounding box center [148, 277] width 52 height 10
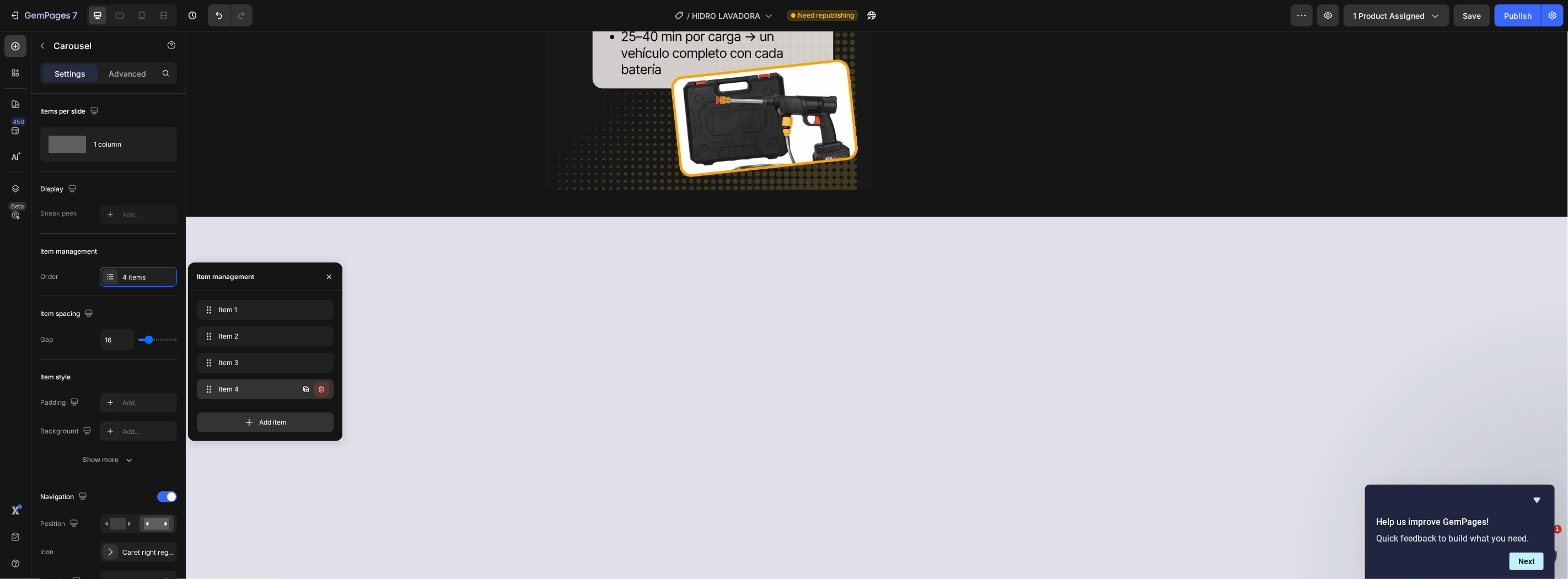
click at [322, 386] on icon "button" at bounding box center [322, 389] width 9 height 9
click at [314, 387] on div "Delete" at bounding box center [314, 389] width 20 height 10
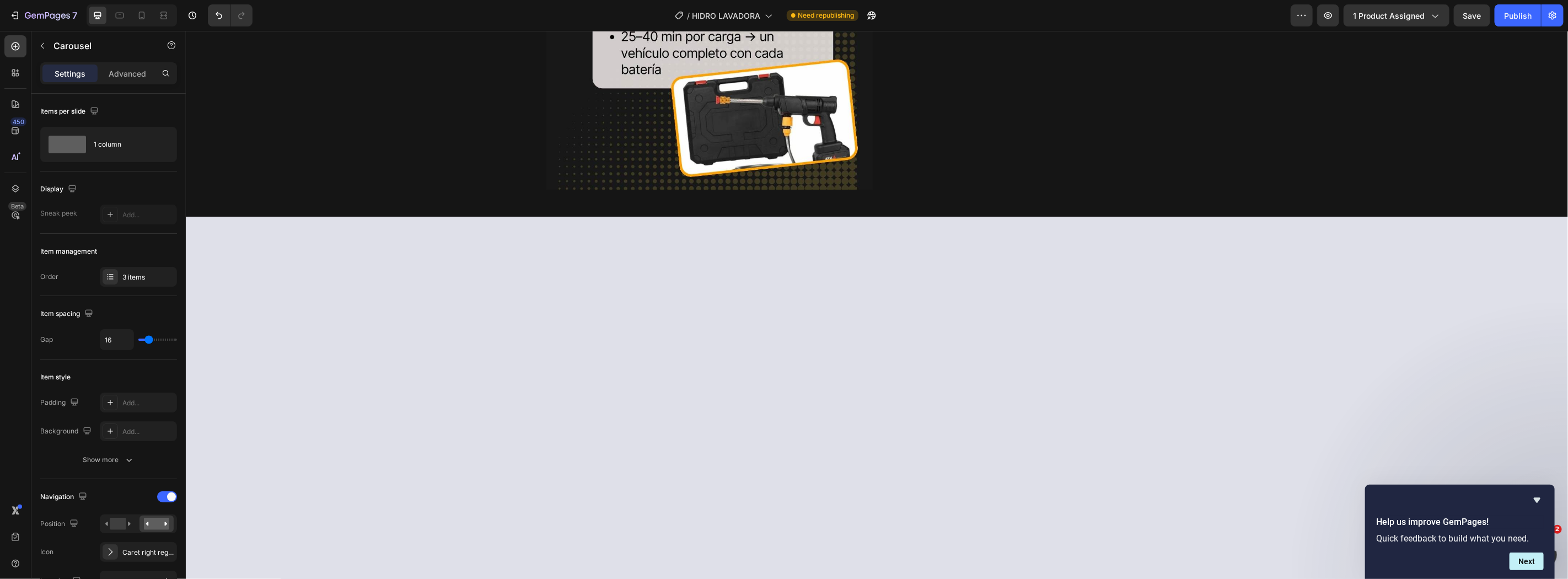
click at [1519, 22] on button "Publish" at bounding box center [1517, 15] width 46 height 22
